Goal: Share content

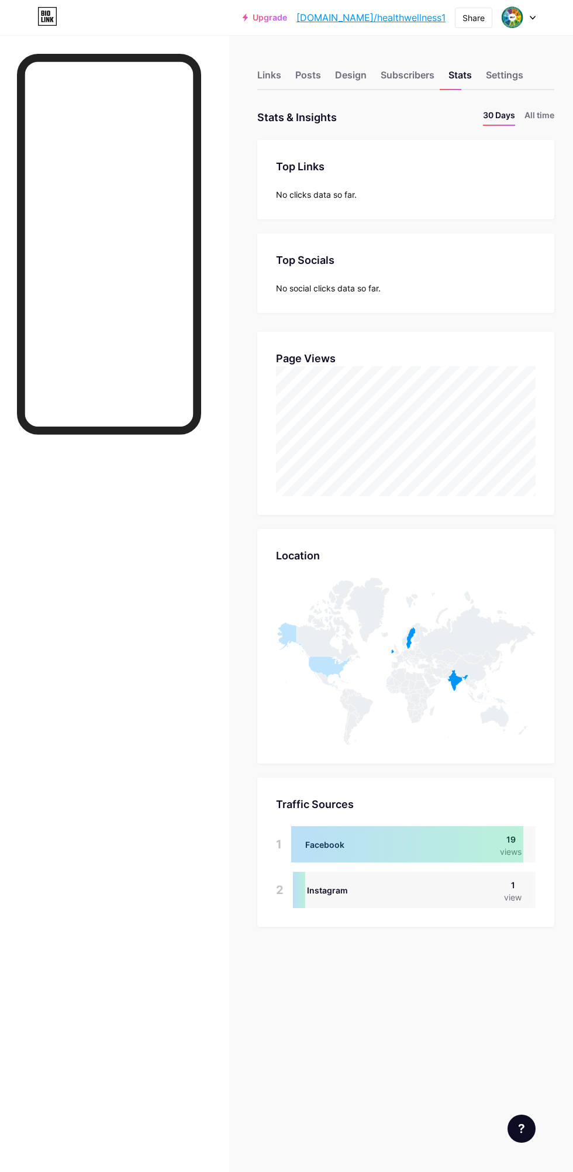
scroll to position [1172, 573]
click at [473, 18] on div "Share" at bounding box center [474, 18] width 22 height 12
click at [459, 53] on div "Copy link" at bounding box center [405, 60] width 174 height 28
click at [470, 20] on div "Share" at bounding box center [474, 18] width 22 height 12
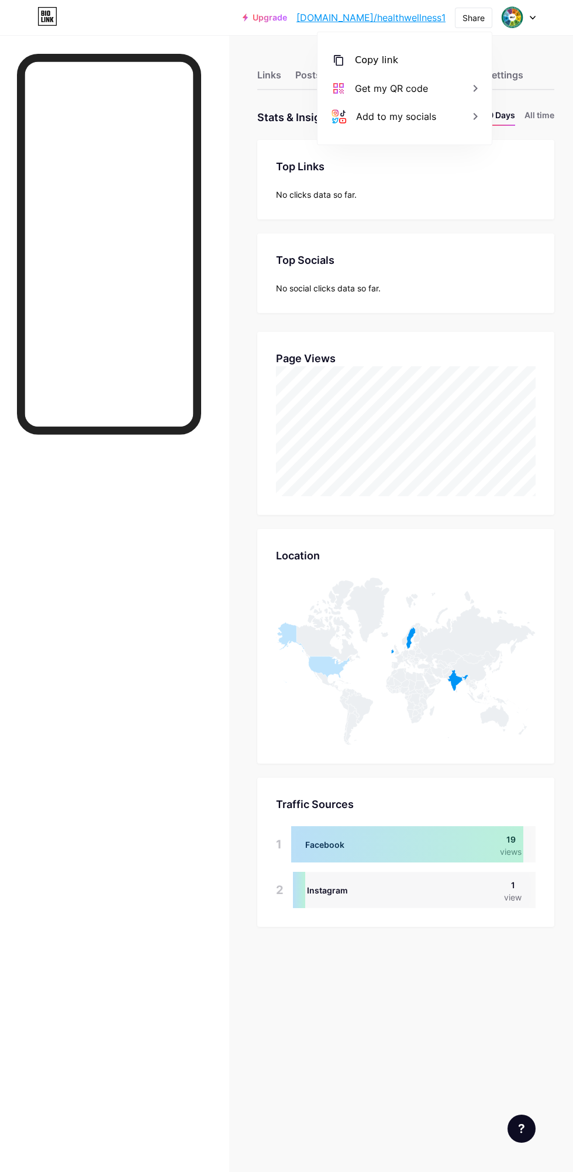
click at [421, 64] on div "Copy link" at bounding box center [405, 60] width 174 height 28
click at [444, 65] on div "Copy link" at bounding box center [405, 60] width 174 height 28
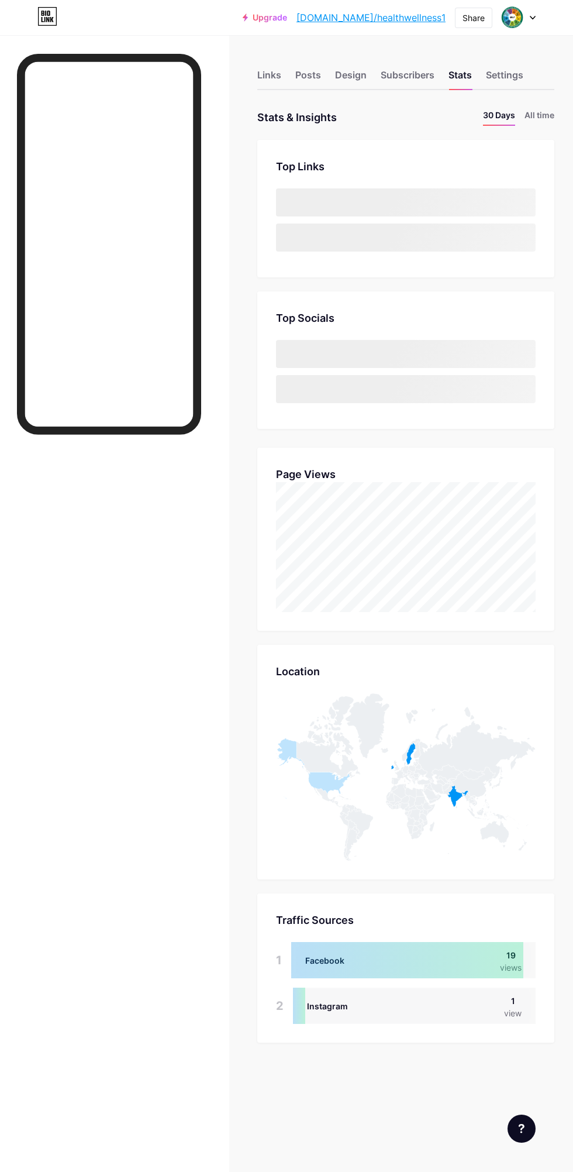
scroll to position [1172, 573]
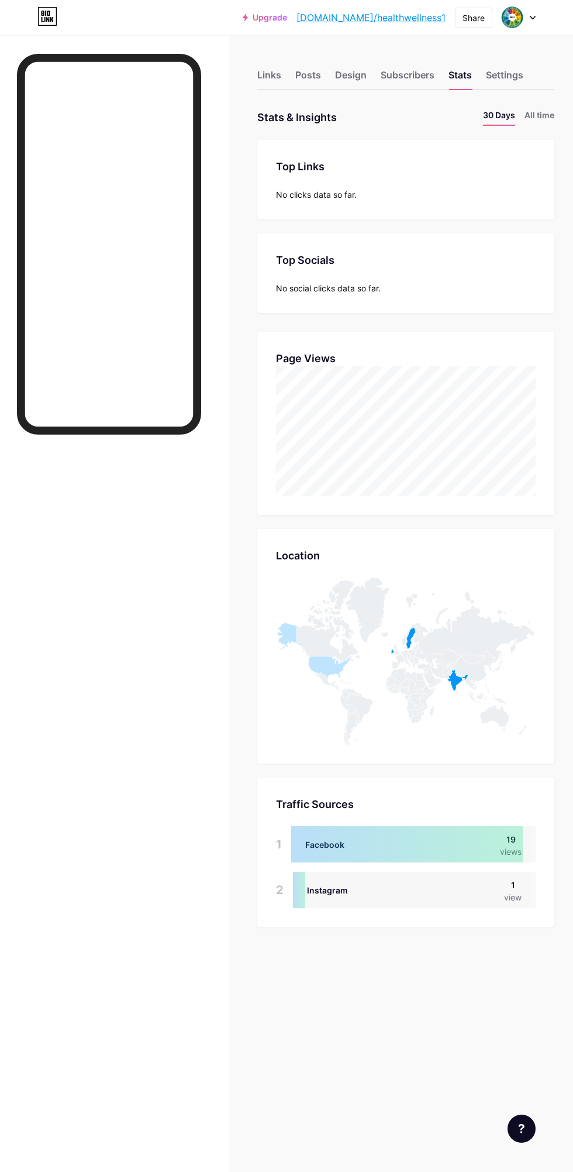
click at [473, 18] on div "Share" at bounding box center [474, 18] width 22 height 12
click at [431, 65] on div "Copy link" at bounding box center [405, 60] width 174 height 28
